Goal: Find specific page/section: Find specific page/section

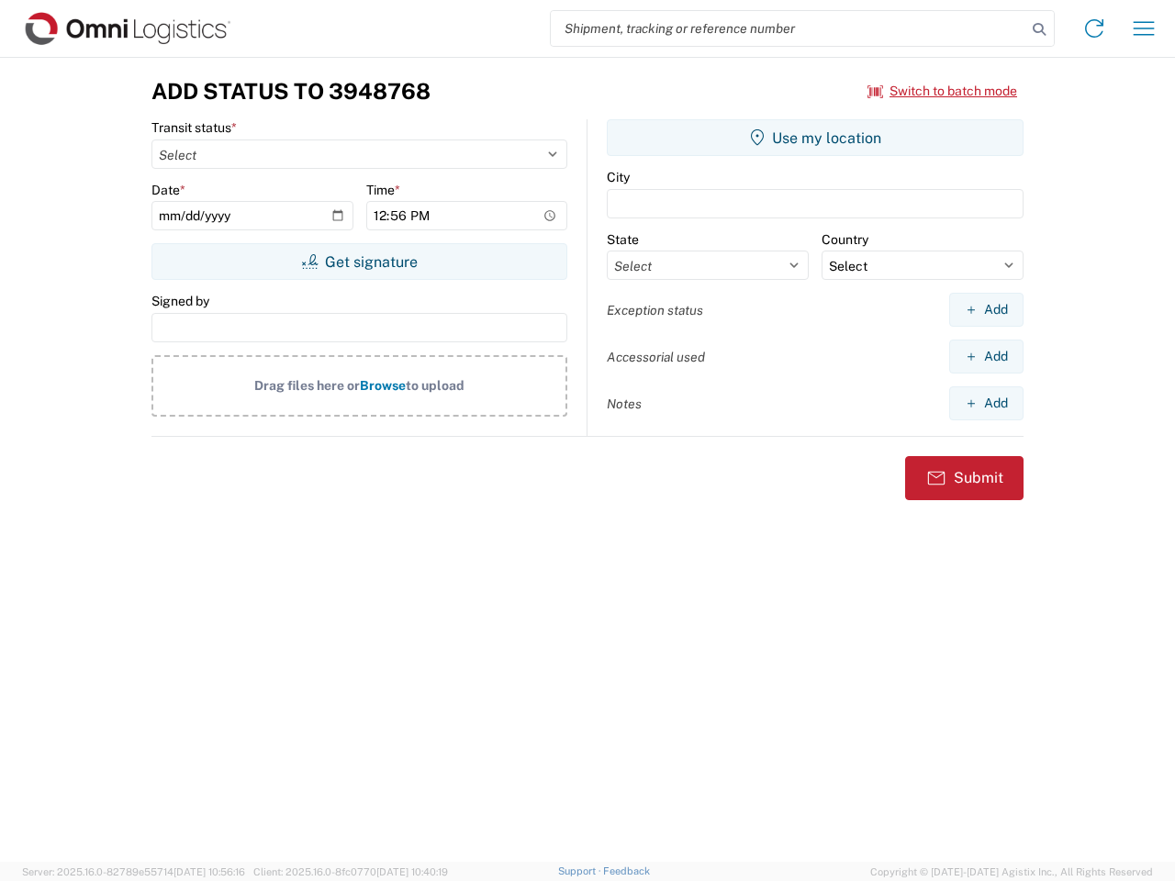
click at [788, 28] on input "search" at bounding box center [788, 28] width 475 height 35
click at [1039, 29] on icon at bounding box center [1039, 30] width 26 height 26
click at [1094, 28] on icon at bounding box center [1093, 28] width 29 height 29
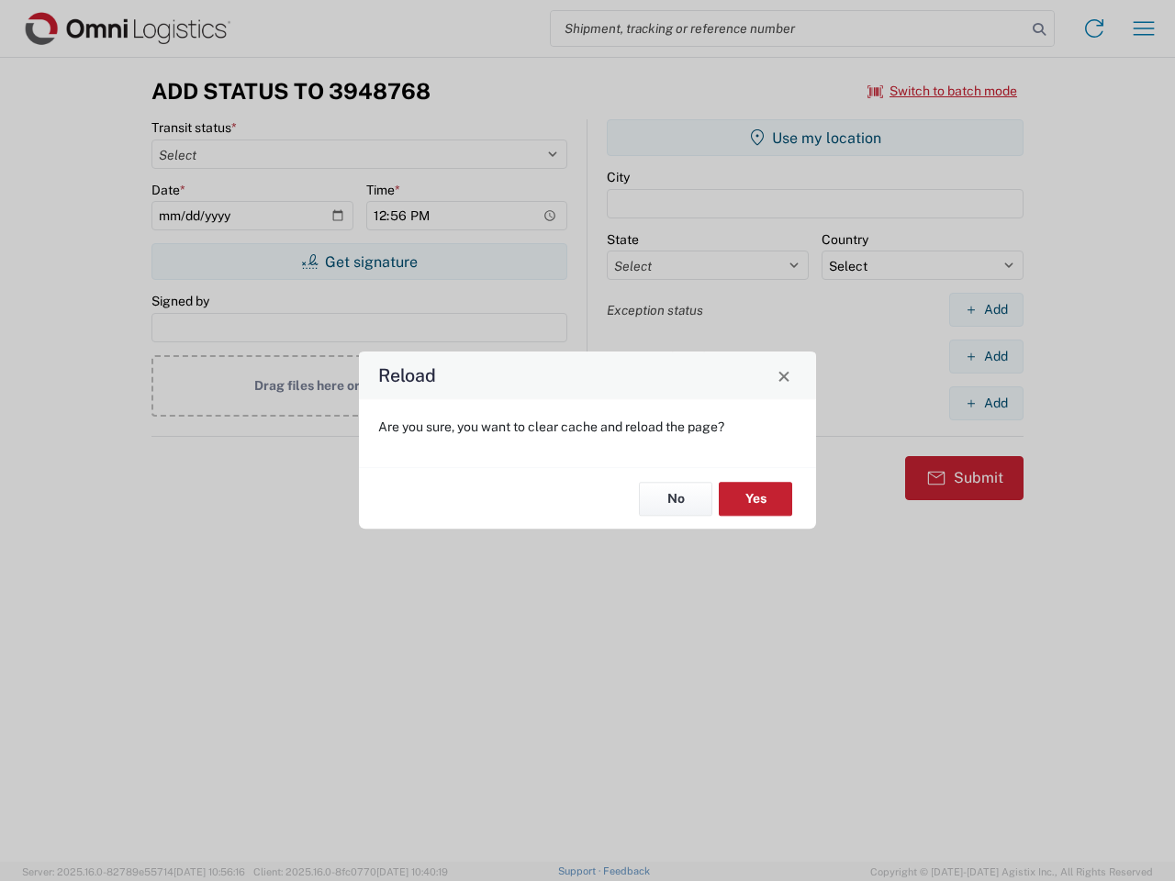
click at [1144, 28] on div "Reload Are you sure, you want to clear cache and reload the page? No Yes" at bounding box center [587, 440] width 1175 height 881
click at [943, 91] on div "Reload Are you sure, you want to clear cache and reload the page? No Yes" at bounding box center [587, 440] width 1175 height 881
click at [359, 262] on div "Reload Are you sure, you want to clear cache and reload the page? No Yes" at bounding box center [587, 440] width 1175 height 881
click at [815, 138] on div "Reload Are you sure, you want to clear cache and reload the page? No Yes" at bounding box center [587, 440] width 1175 height 881
click at [986, 309] on div "Reload Are you sure, you want to clear cache and reload the page? No Yes" at bounding box center [587, 440] width 1175 height 881
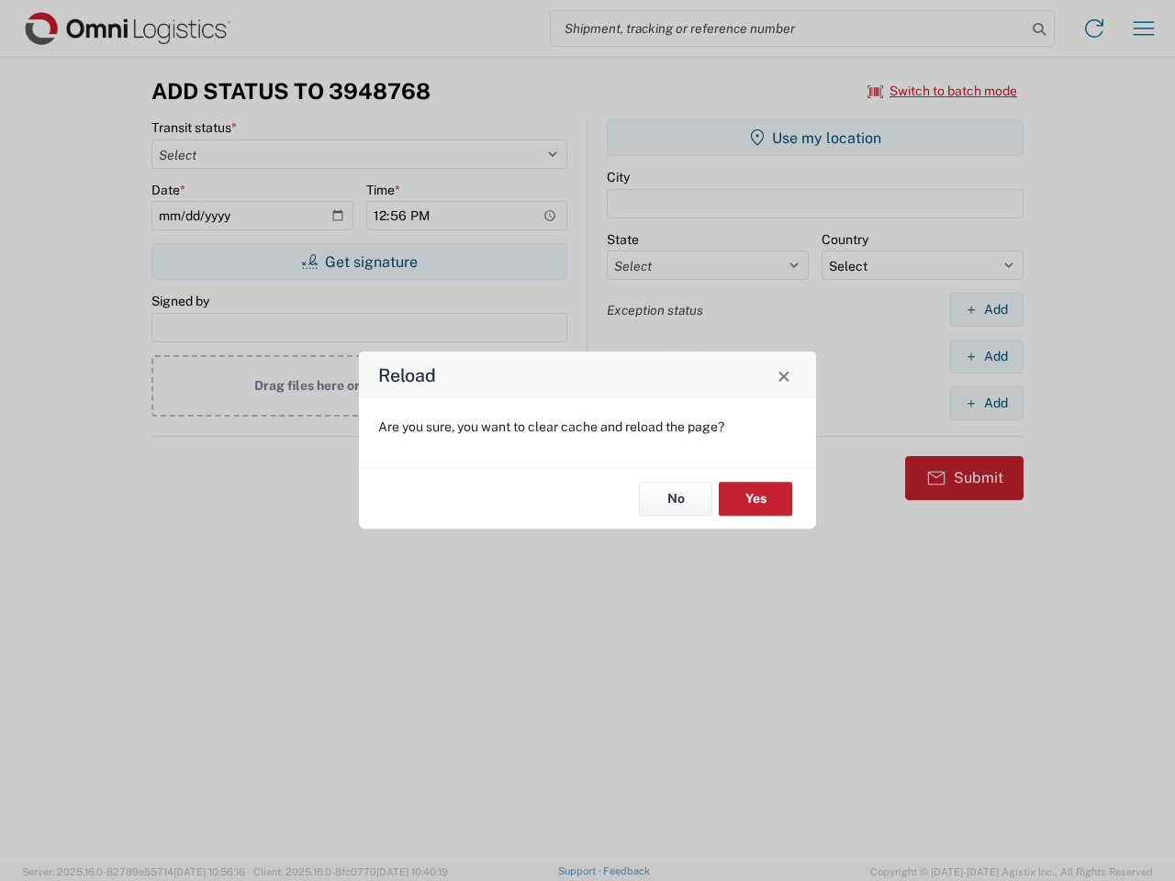
click at [986, 356] on div "Reload Are you sure, you want to clear cache and reload the page? No Yes" at bounding box center [587, 440] width 1175 height 881
click at [986, 403] on div "Reload Are you sure, you want to clear cache and reload the page? No Yes" at bounding box center [587, 440] width 1175 height 881
